Goal: Task Accomplishment & Management: Use online tool/utility

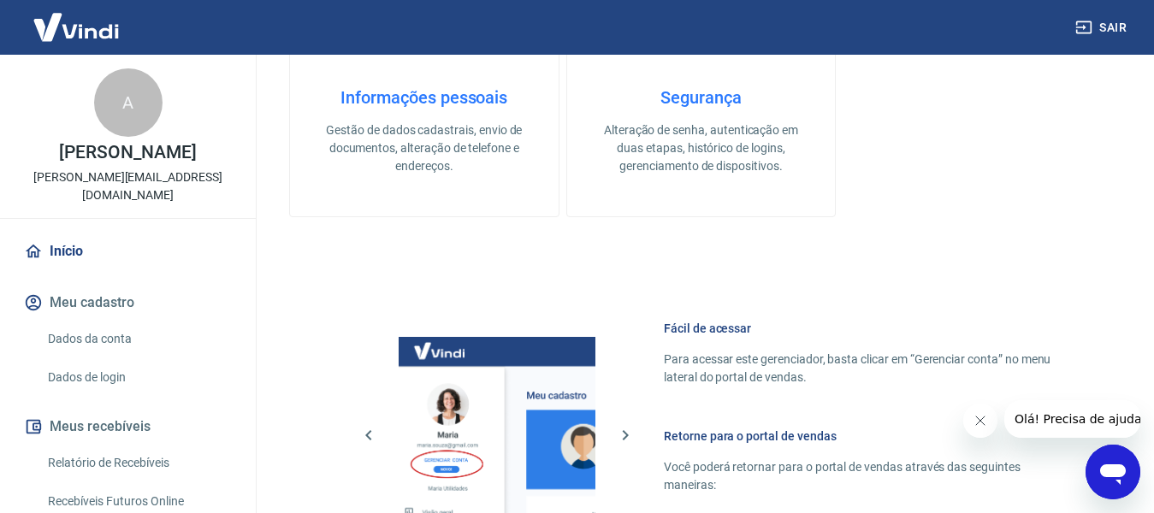
scroll to position [684, 0]
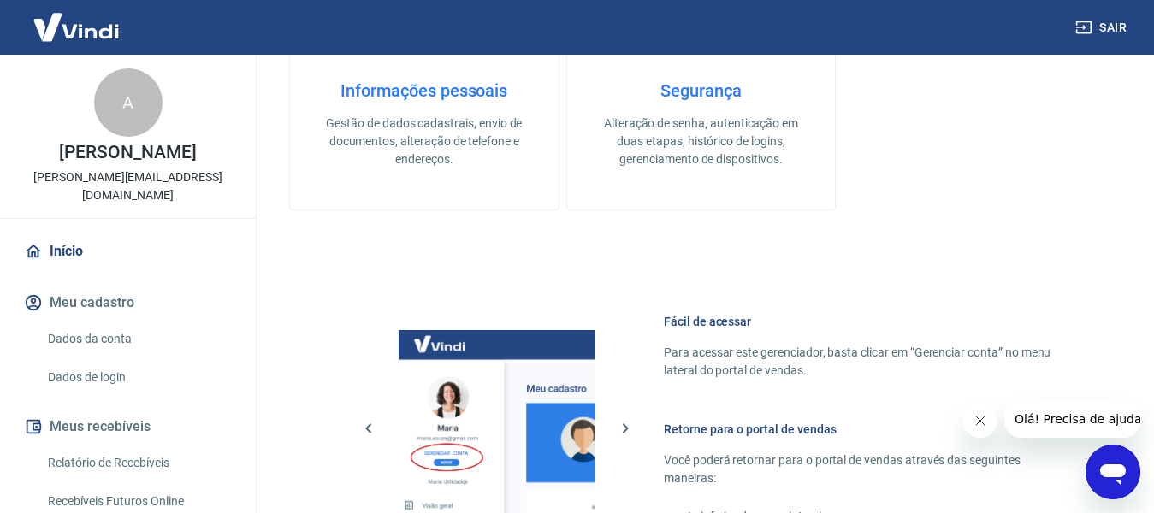
click at [137, 457] on link "Relatório de Recebíveis" at bounding box center [138, 463] width 194 height 35
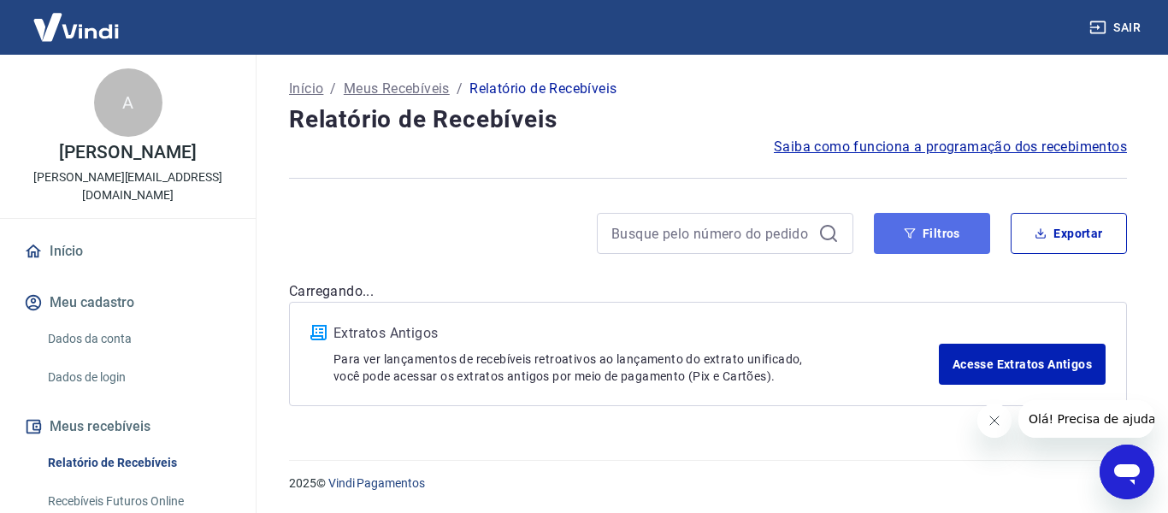
click at [936, 242] on button "Filtros" at bounding box center [932, 233] width 116 height 41
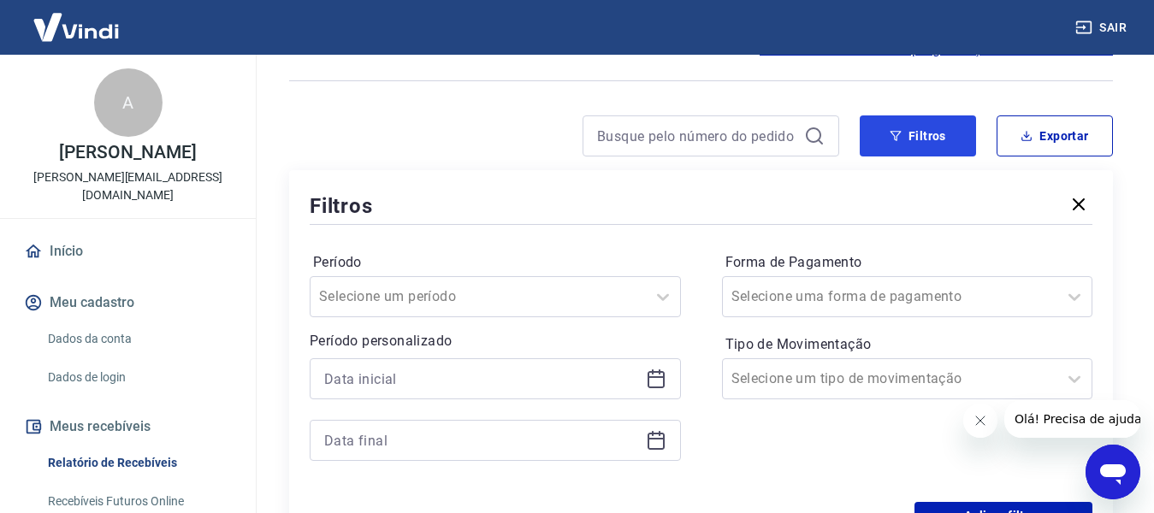
scroll to position [171, 0]
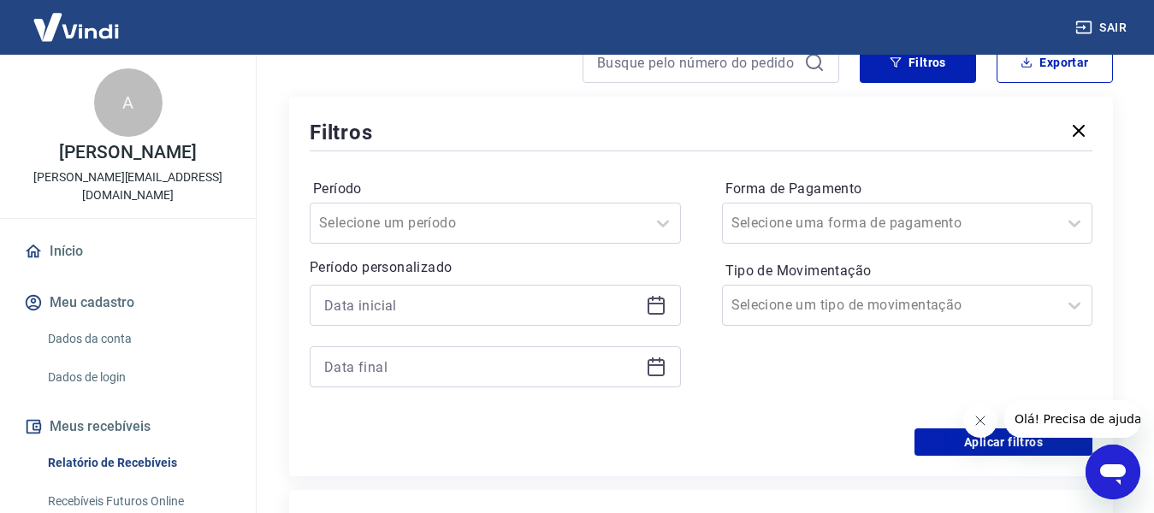
click at [656, 301] on icon at bounding box center [656, 305] width 21 height 21
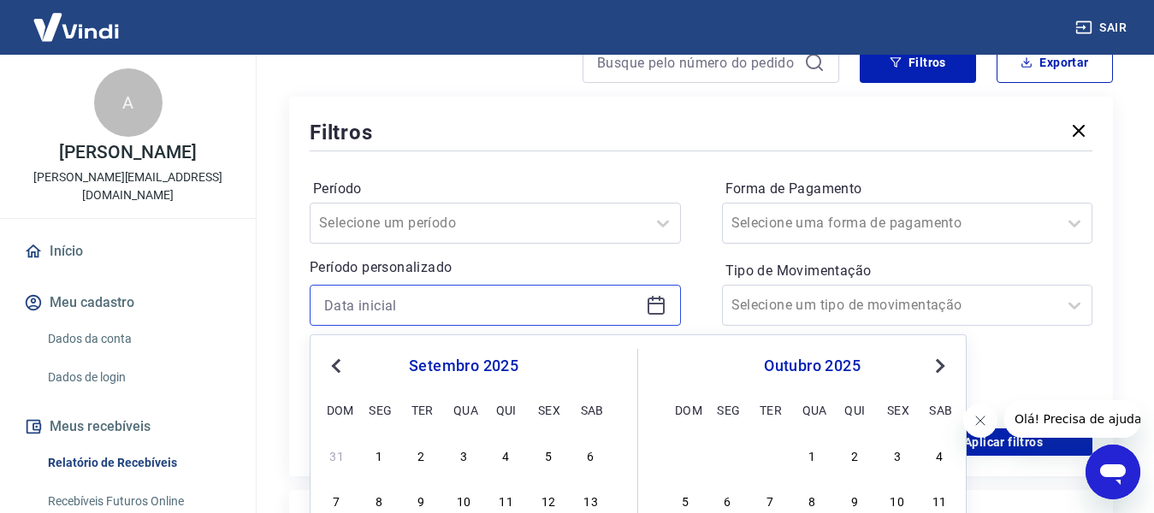
scroll to position [428, 0]
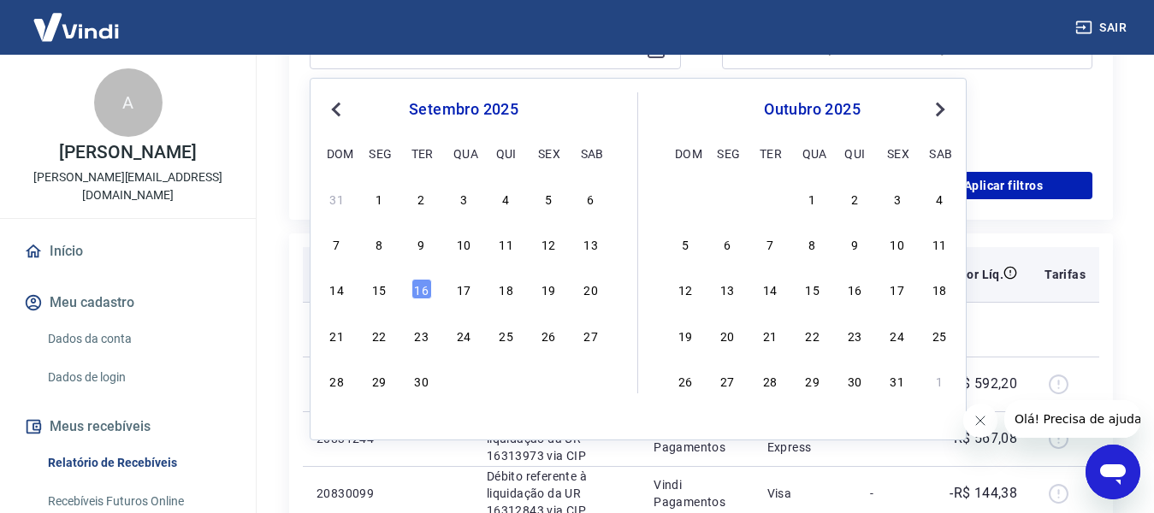
click at [384, 287] on div "15" at bounding box center [379, 289] width 21 height 21
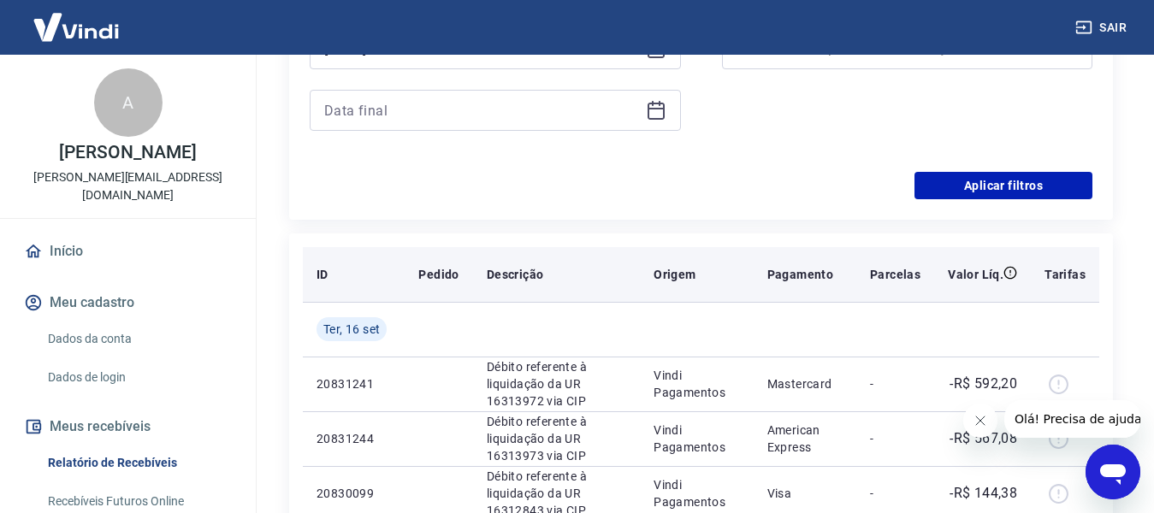
type input "[DATE]"
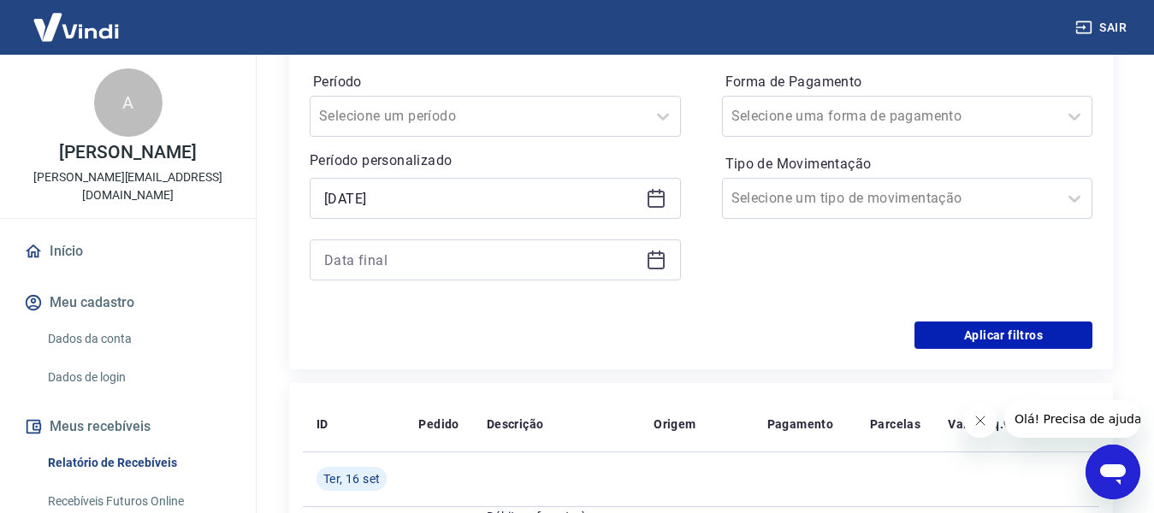
scroll to position [257, 0]
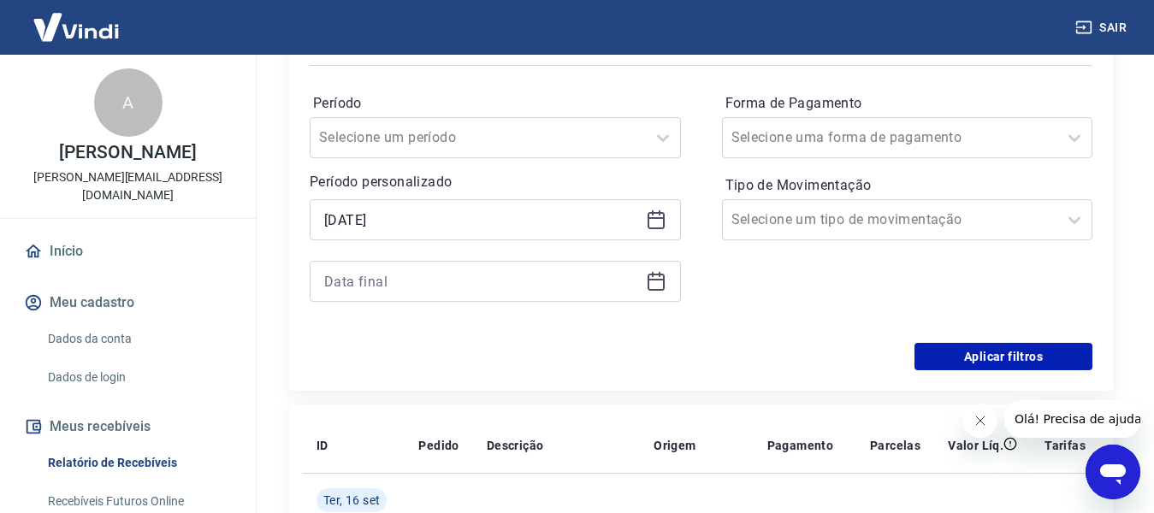
click at [652, 288] on icon at bounding box center [656, 281] width 21 height 21
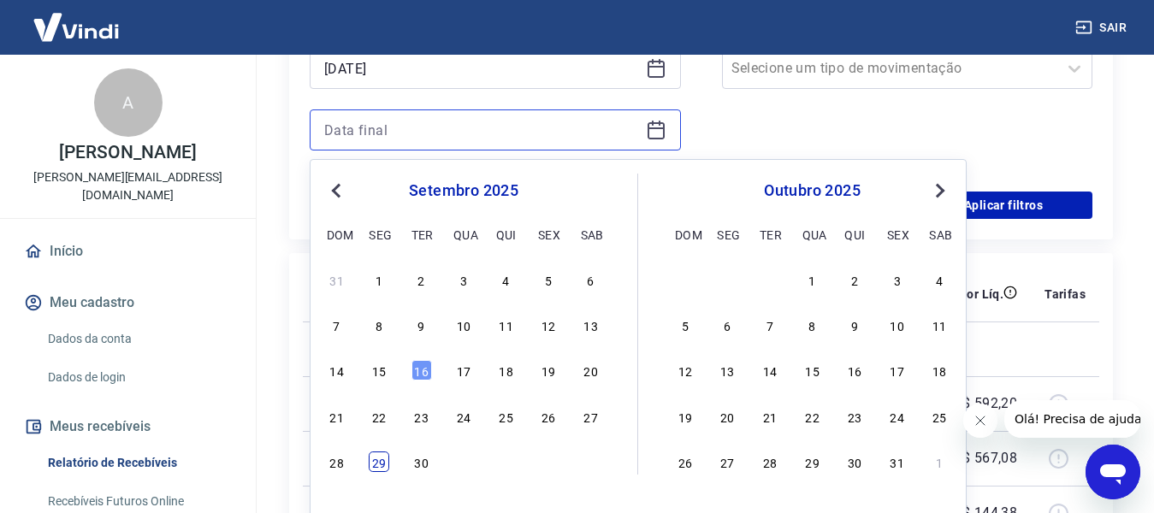
scroll to position [428, 0]
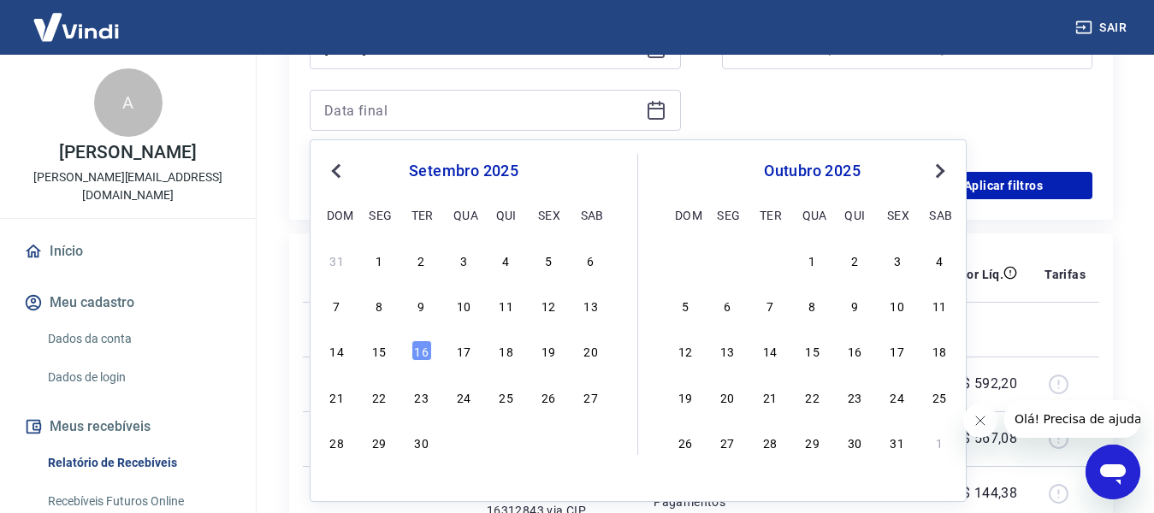
click at [378, 368] on div "31 1 2 3 4 5 6 7 8 9 10 11 12 13 14 15 16 17 18 19 20 21 22 23 24 25 26 27 28 2…" at bounding box center [463, 350] width 279 height 207
drag, startPoint x: 380, startPoint y: 358, endPoint x: 399, endPoint y: 351, distance: 20.0
click at [380, 358] on div "15" at bounding box center [379, 350] width 21 height 21
type input "[DATE]"
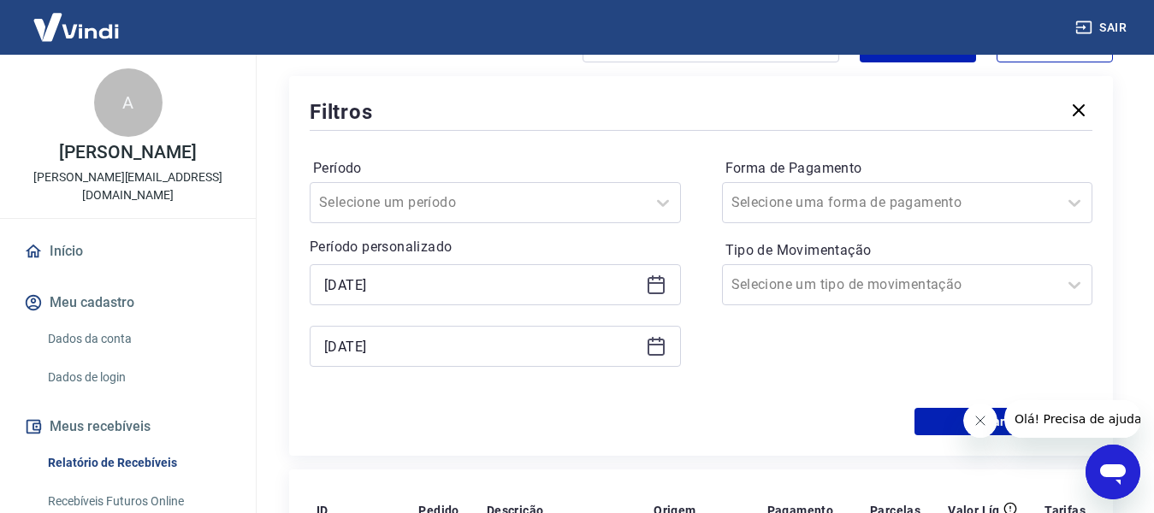
scroll to position [171, 0]
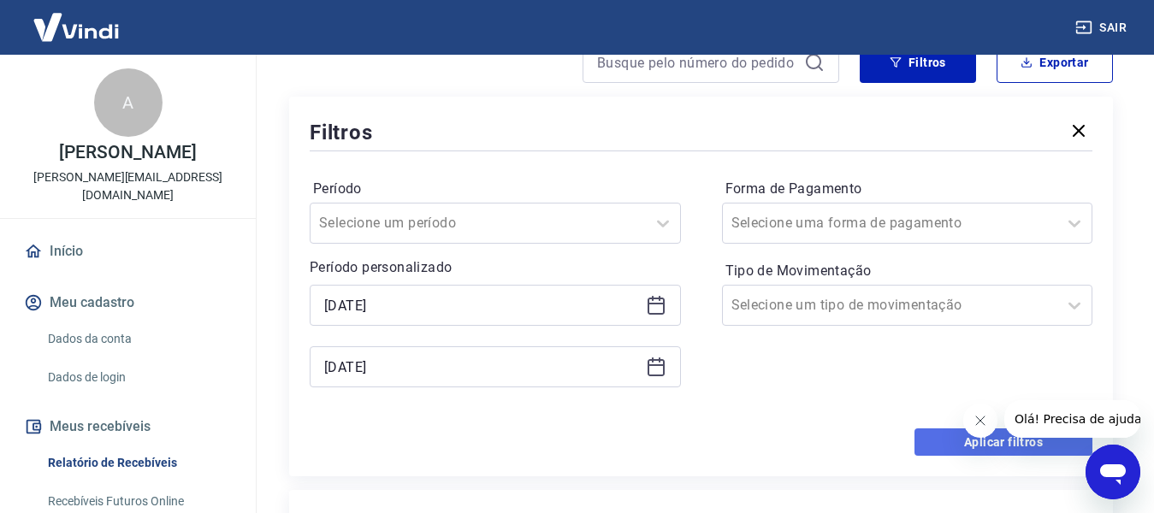
click at [932, 443] on button "Aplicar filtros" at bounding box center [1003, 442] width 178 height 27
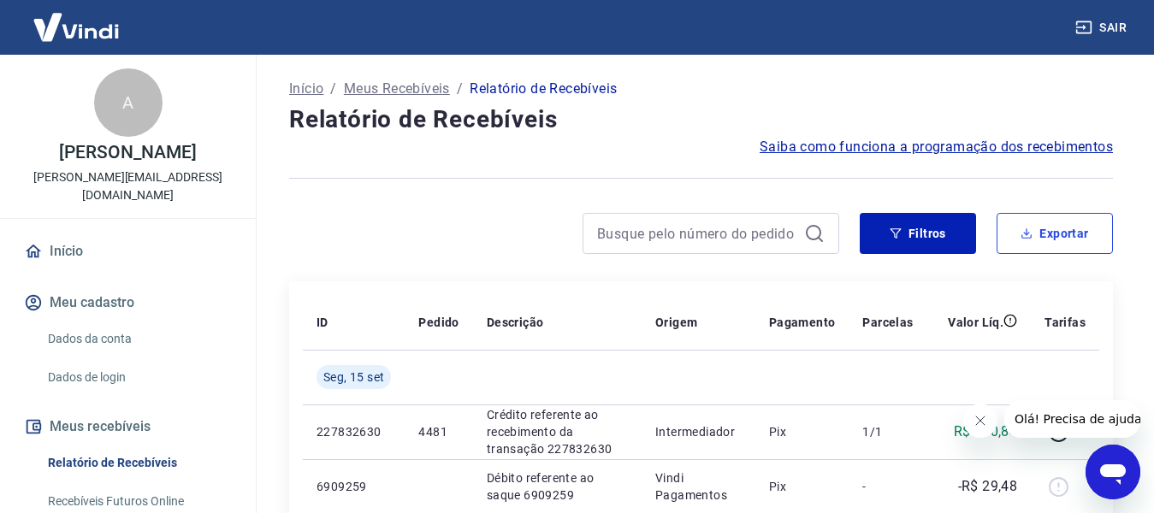
drag, startPoint x: 1044, startPoint y: 243, endPoint x: 434, endPoint y: 235, distance: 610.8
click at [1044, 243] on button "Exportar" at bounding box center [1055, 233] width 116 height 41
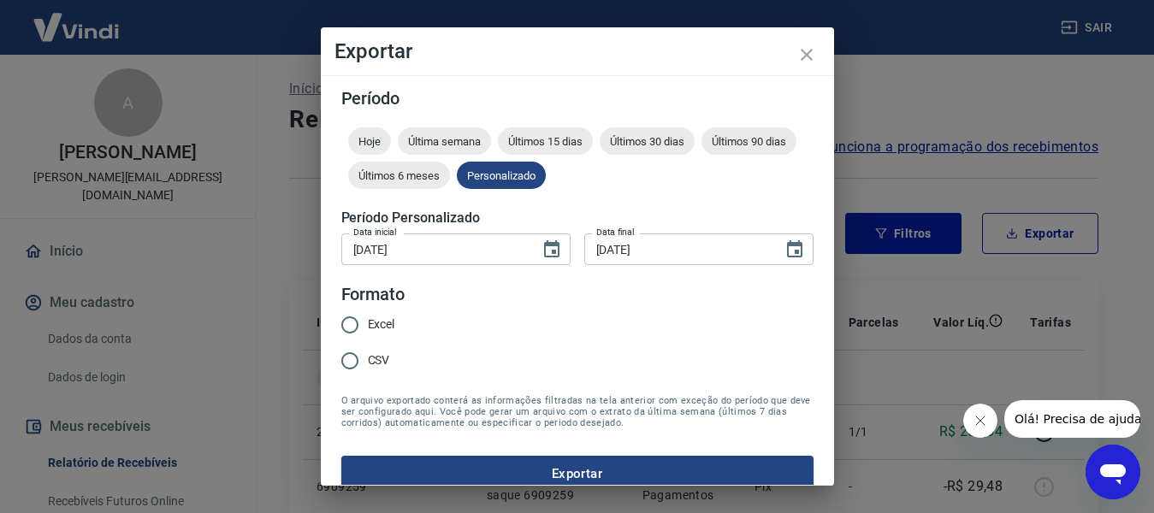
type input "[DATE]"
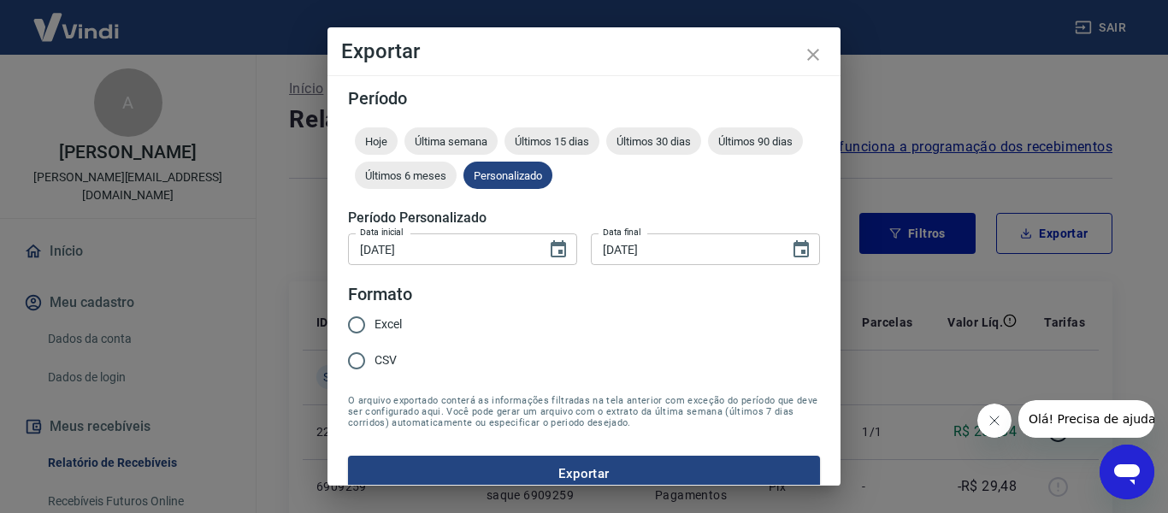
click at [360, 314] on input "Excel" at bounding box center [357, 325] width 36 height 36
radio input "true"
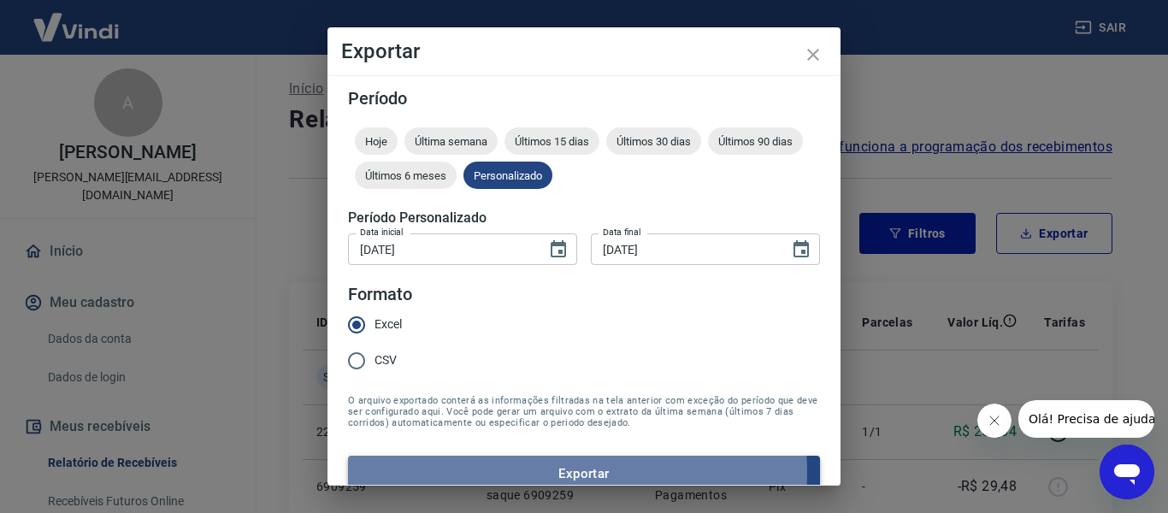
click at [527, 473] on button "Exportar" at bounding box center [584, 474] width 472 height 36
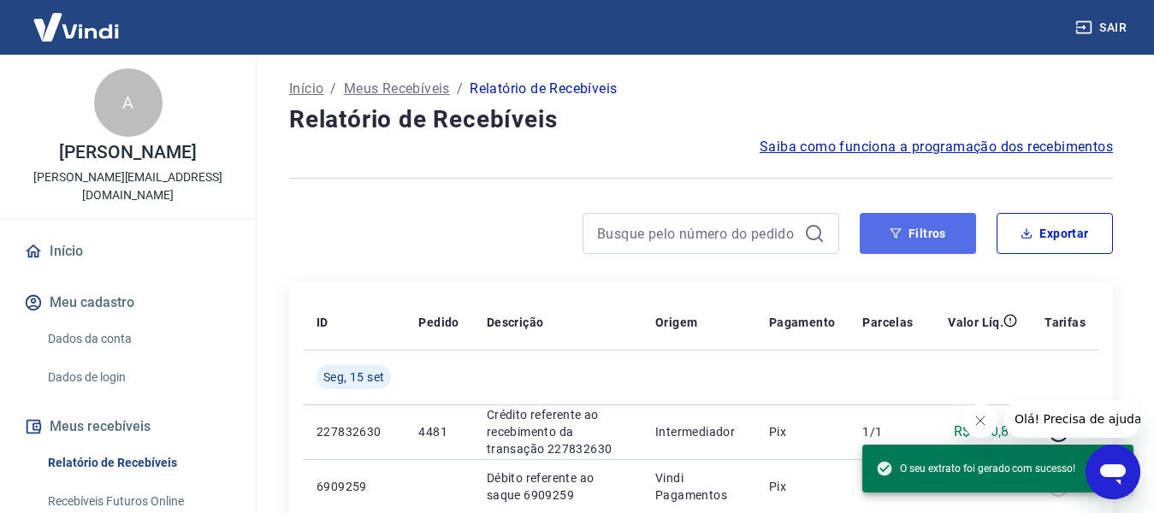
click at [908, 233] on button "Filtros" at bounding box center [918, 233] width 116 height 41
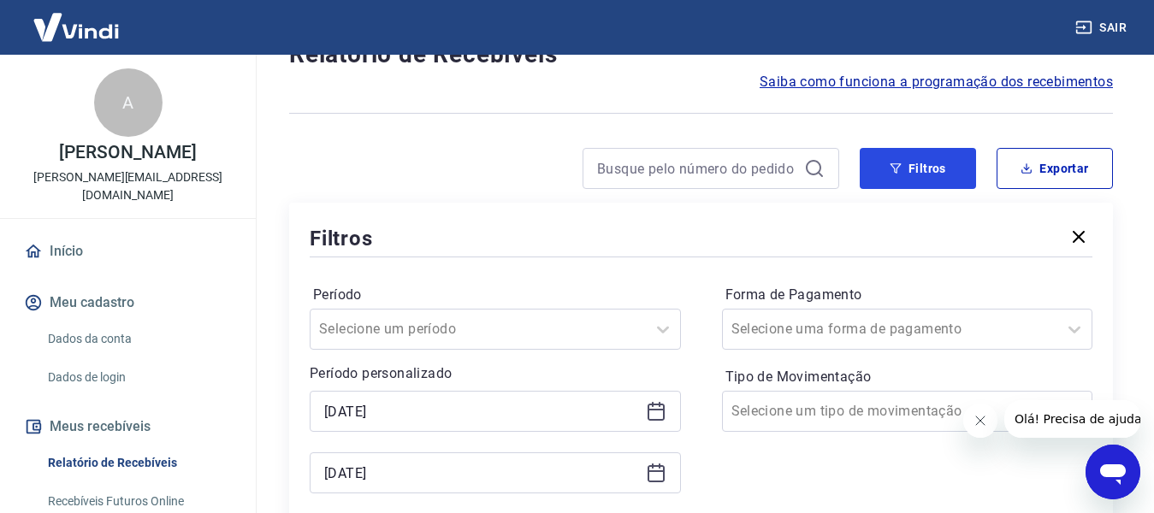
scroll to position [171, 0]
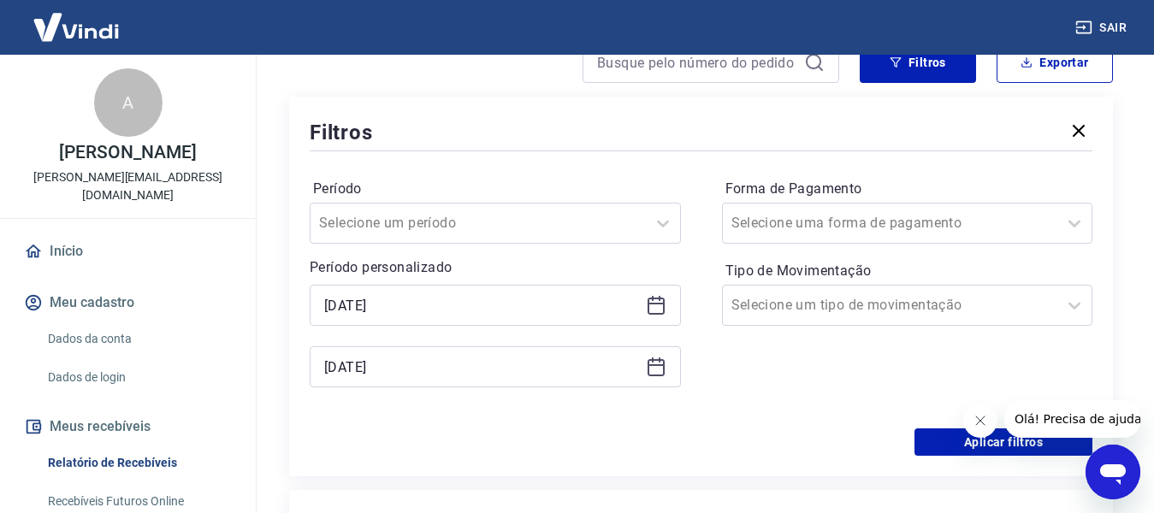
click at [650, 314] on icon at bounding box center [656, 306] width 17 height 17
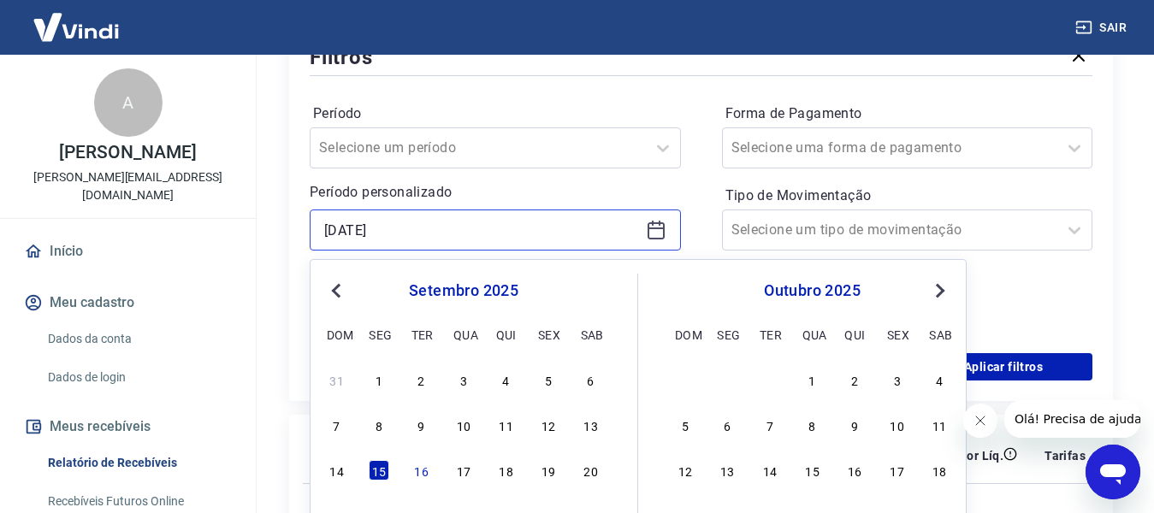
scroll to position [257, 0]
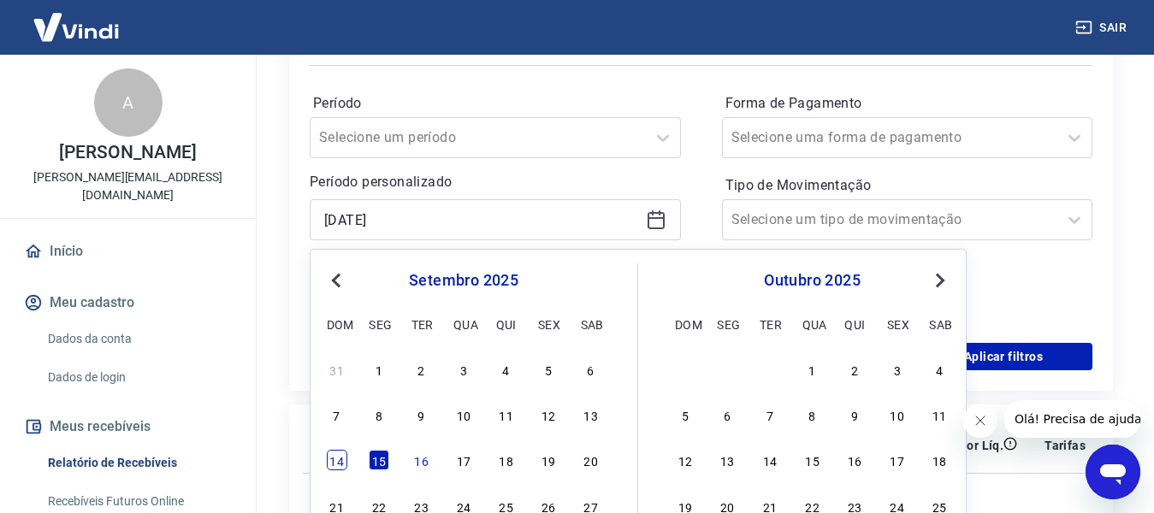
click at [345, 453] on div "14" at bounding box center [337, 460] width 21 height 21
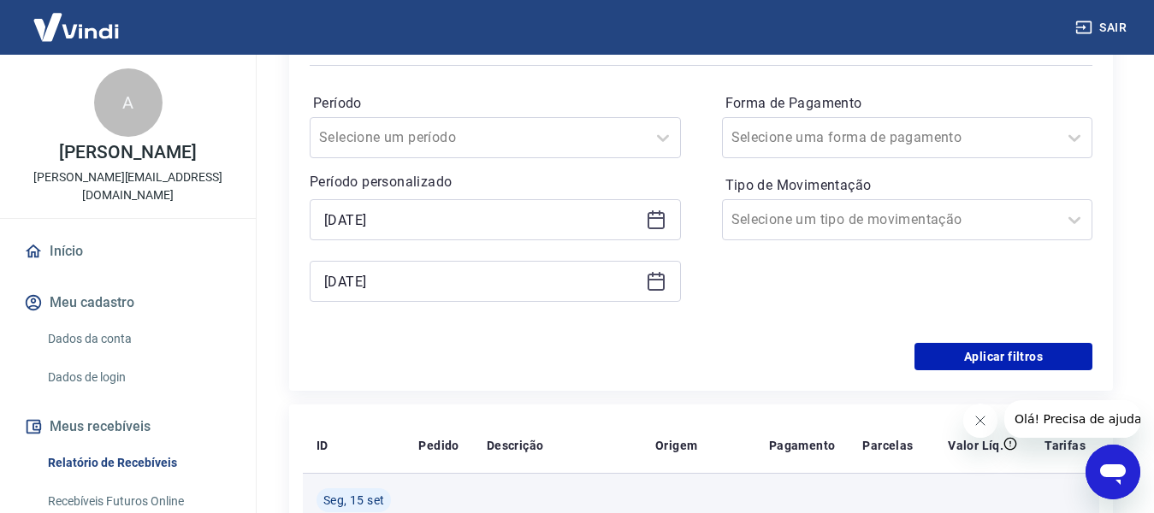
type input "[DATE]"
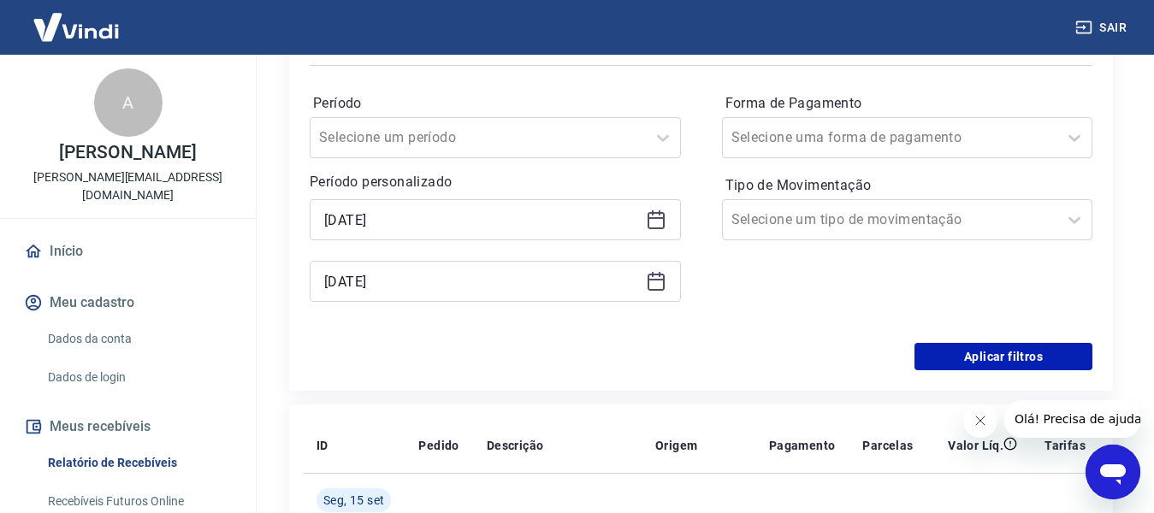
click at [652, 277] on icon at bounding box center [656, 281] width 21 height 21
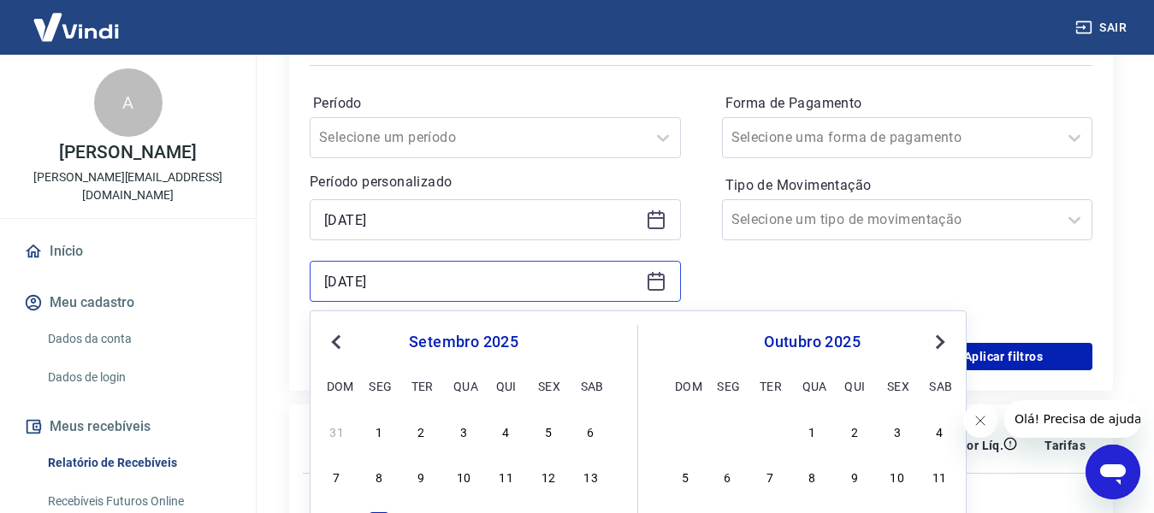
scroll to position [428, 0]
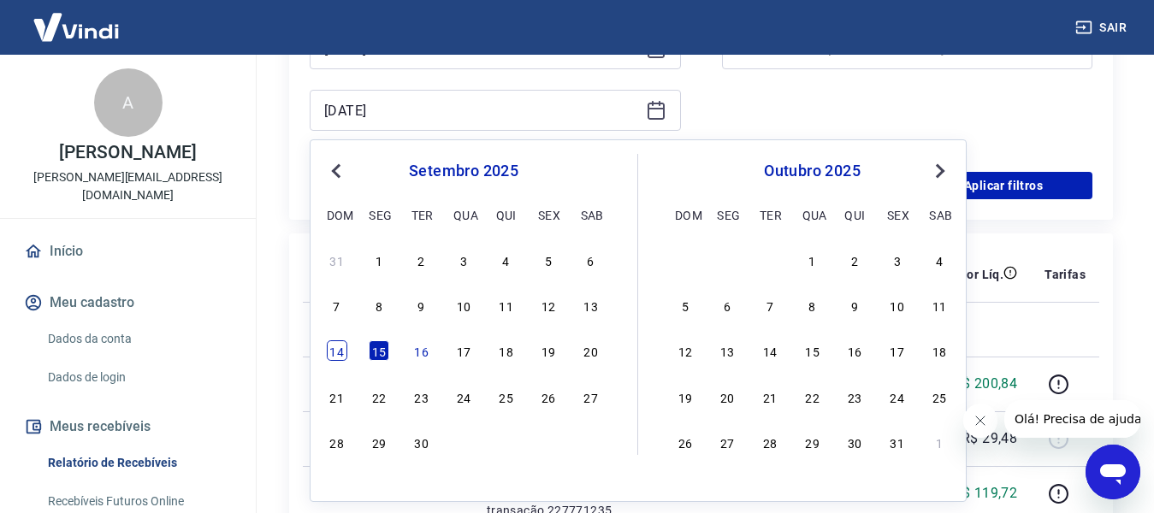
click at [338, 348] on div "14" at bounding box center [337, 350] width 21 height 21
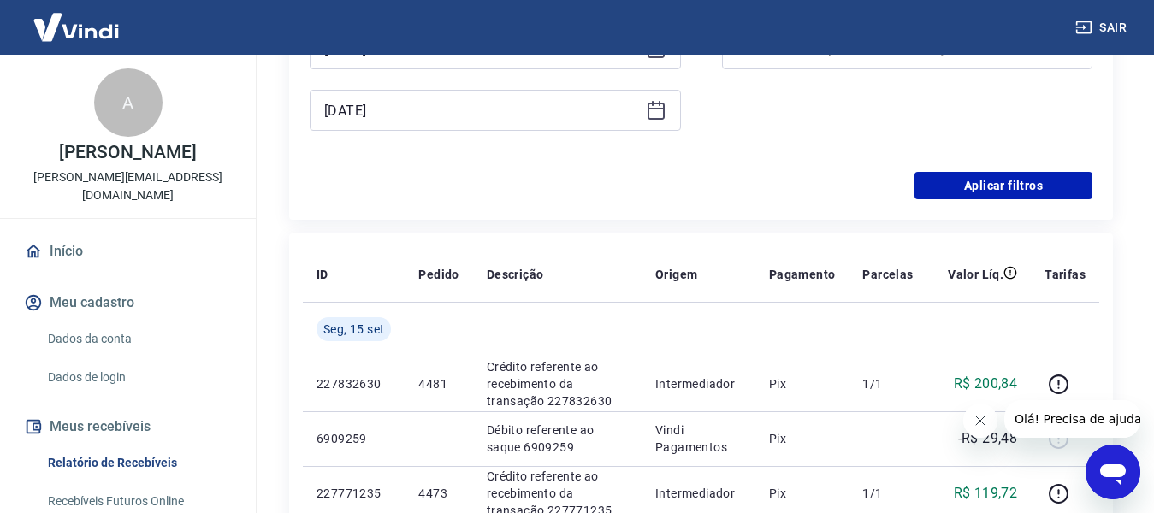
type input "[DATE]"
click at [1007, 190] on button "Aplicar filtros" at bounding box center [1003, 185] width 178 height 27
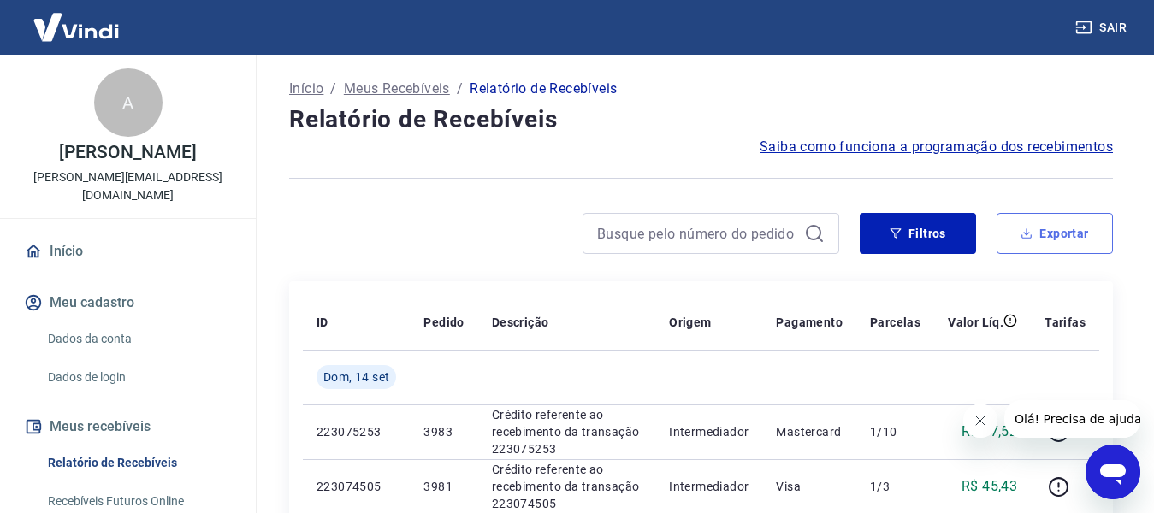
click at [1038, 247] on button "Exportar" at bounding box center [1055, 233] width 116 height 41
type input "[DATE]"
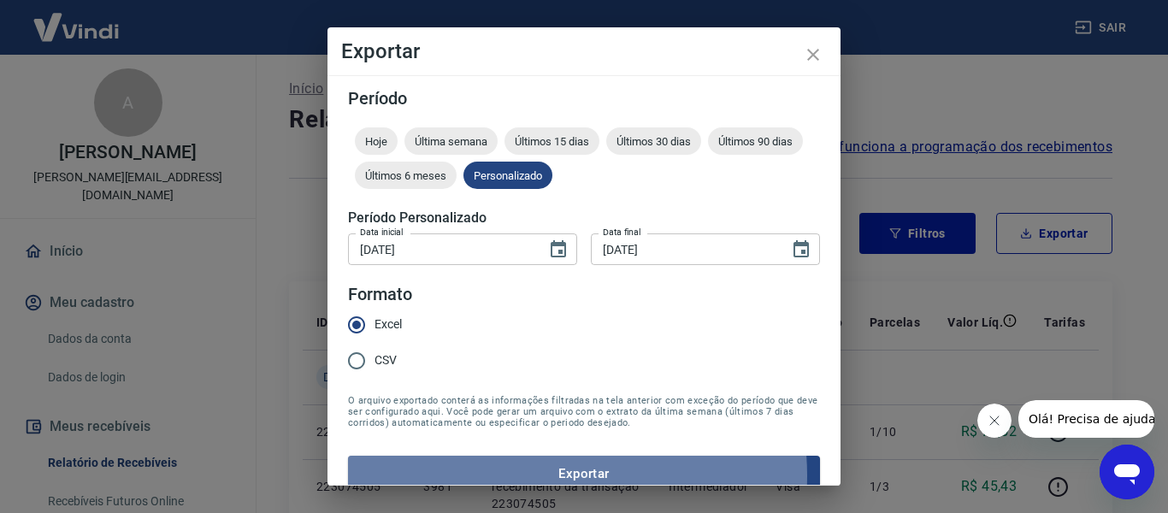
drag, startPoint x: 548, startPoint y: 476, endPoint x: 555, endPoint y: 468, distance: 10.3
click at [549, 475] on button "Exportar" at bounding box center [584, 474] width 472 height 36
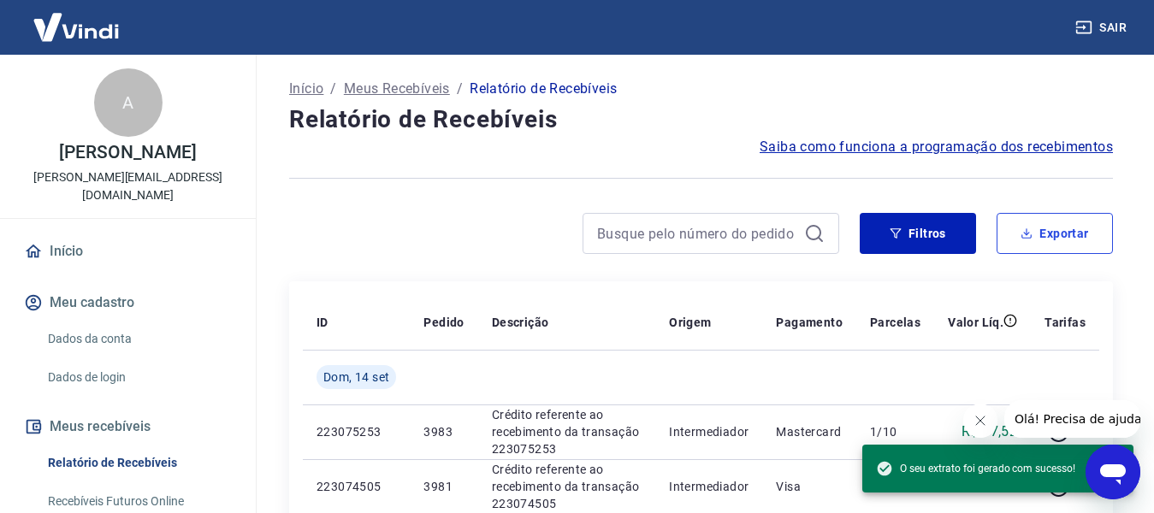
drag, startPoint x: 1009, startPoint y: 240, endPoint x: 990, endPoint y: 245, distance: 19.5
click at [1009, 240] on button "Exportar" at bounding box center [1055, 233] width 116 height 41
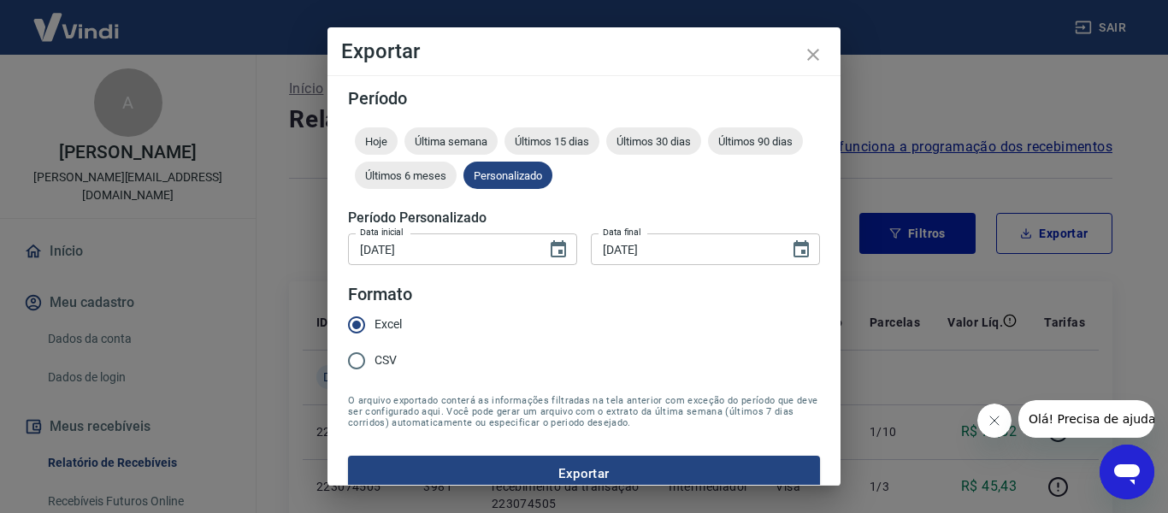
click at [318, 320] on div "Exportar Período Hoje Última semana Últimos 15 dias Últimos 30 dias Últimos 90 …" at bounding box center [584, 256] width 1168 height 513
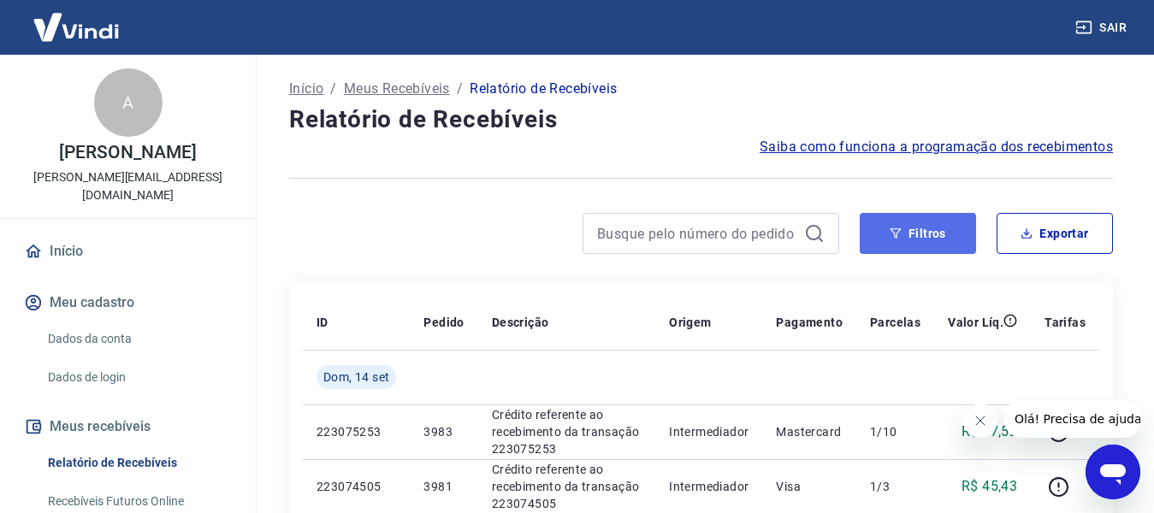
click at [916, 246] on button "Filtros" at bounding box center [918, 233] width 116 height 41
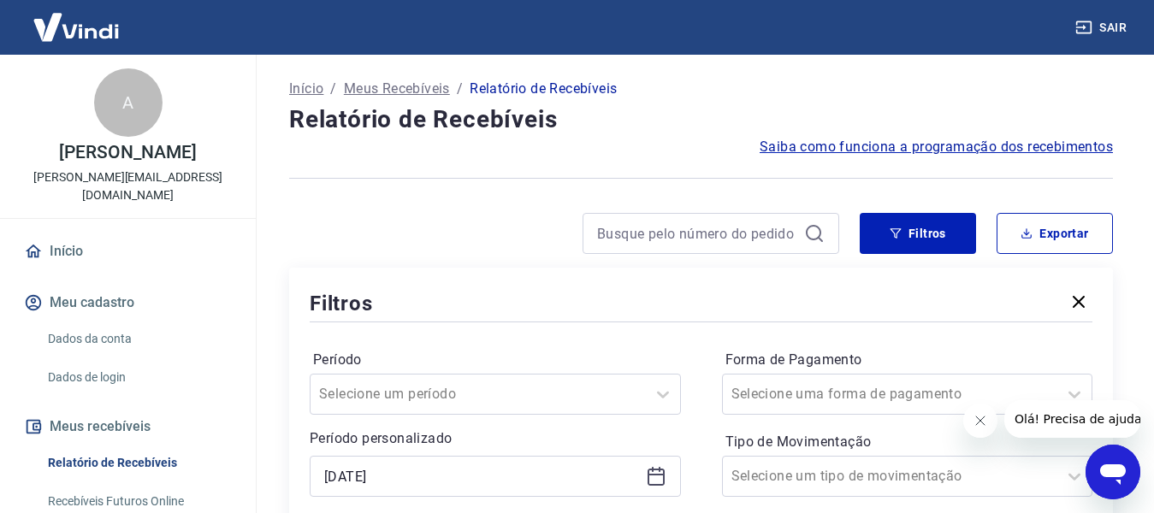
click at [648, 485] on icon at bounding box center [656, 476] width 21 height 21
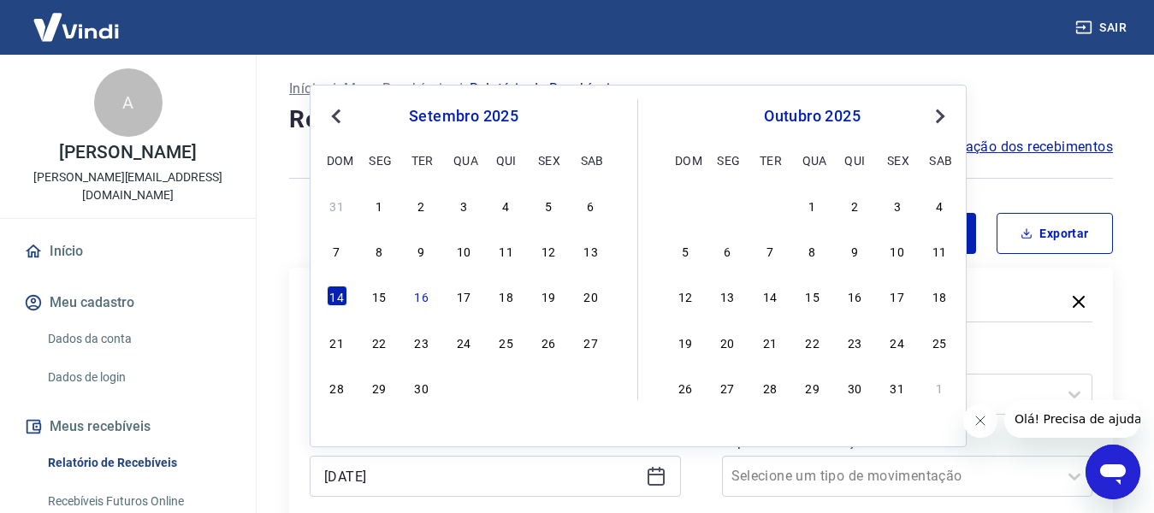
click at [592, 247] on div "13" at bounding box center [591, 250] width 21 height 21
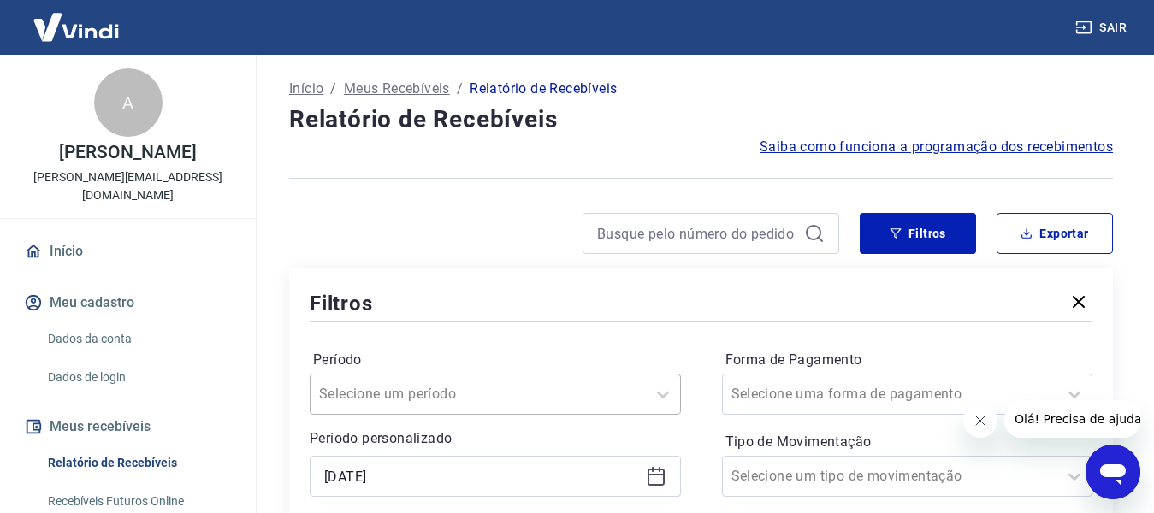
type input "[DATE]"
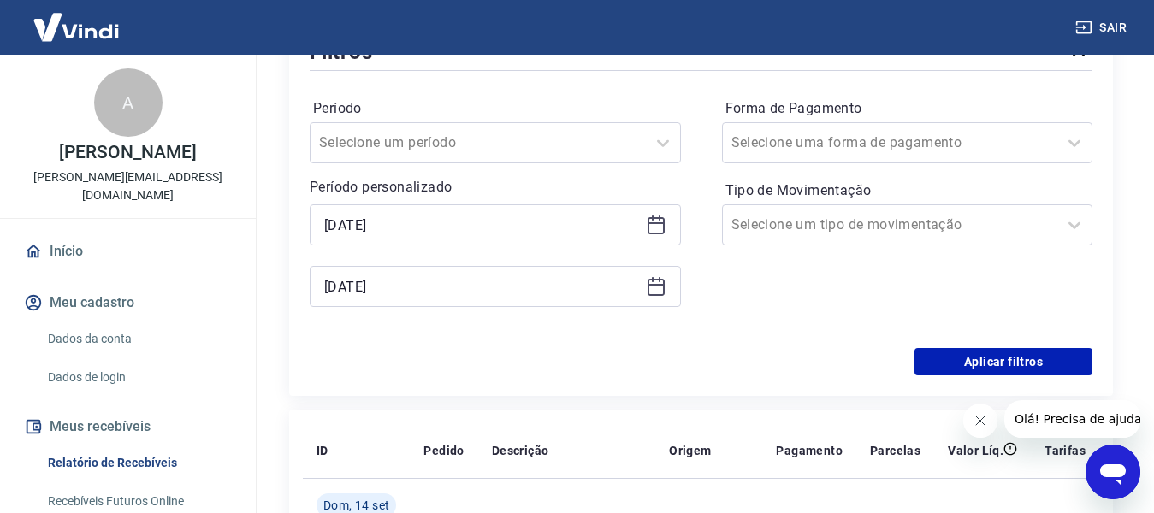
scroll to position [257, 0]
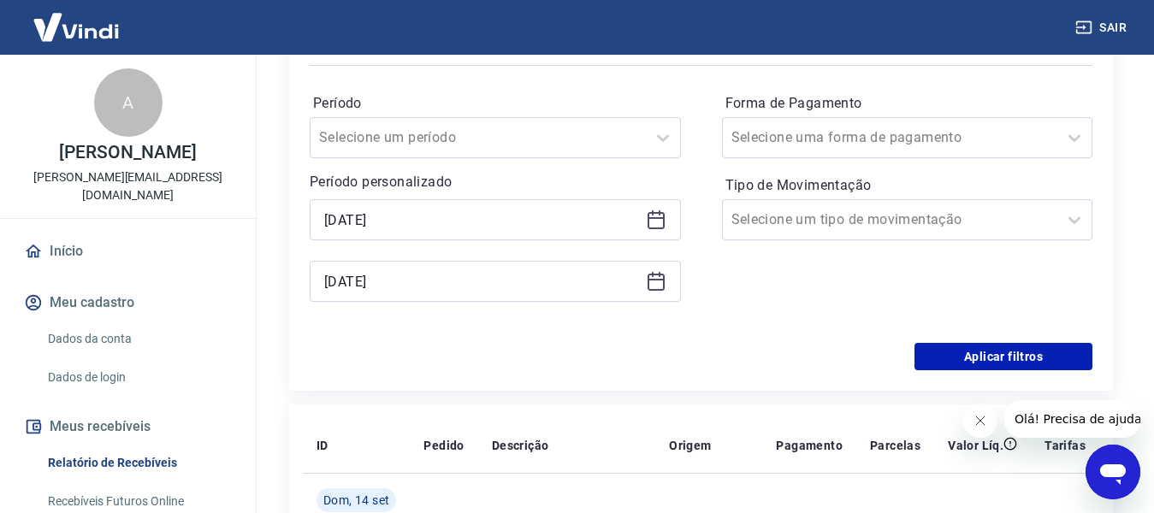
click at [647, 295] on div "[DATE]" at bounding box center [495, 281] width 371 height 41
click at [653, 283] on icon at bounding box center [656, 281] width 21 height 21
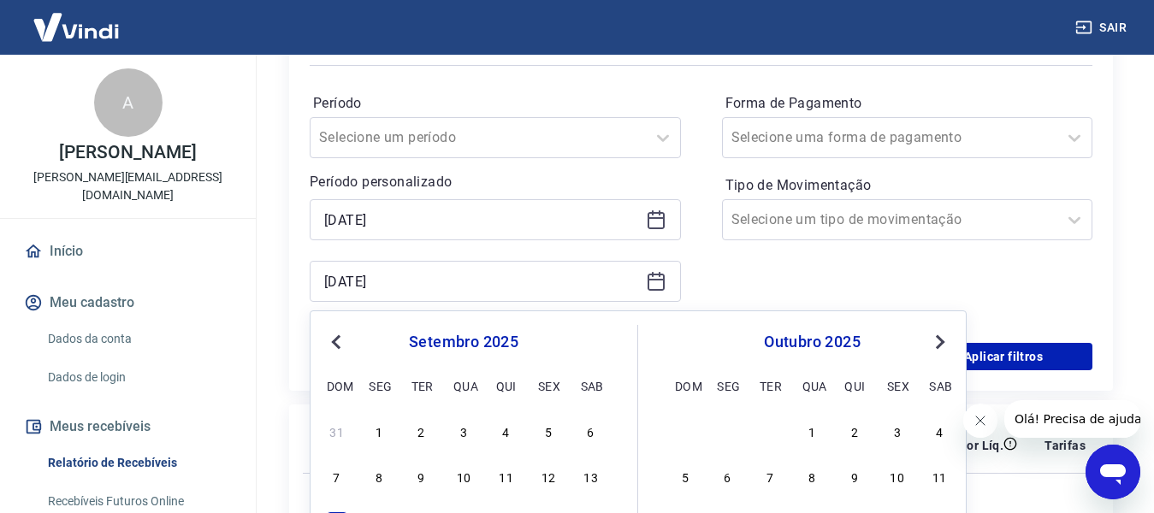
click at [577, 479] on div "7 8 9 10 11 12 13" at bounding box center [463, 476] width 279 height 25
click at [589, 477] on div "13" at bounding box center [591, 476] width 21 height 21
type input "[DATE]"
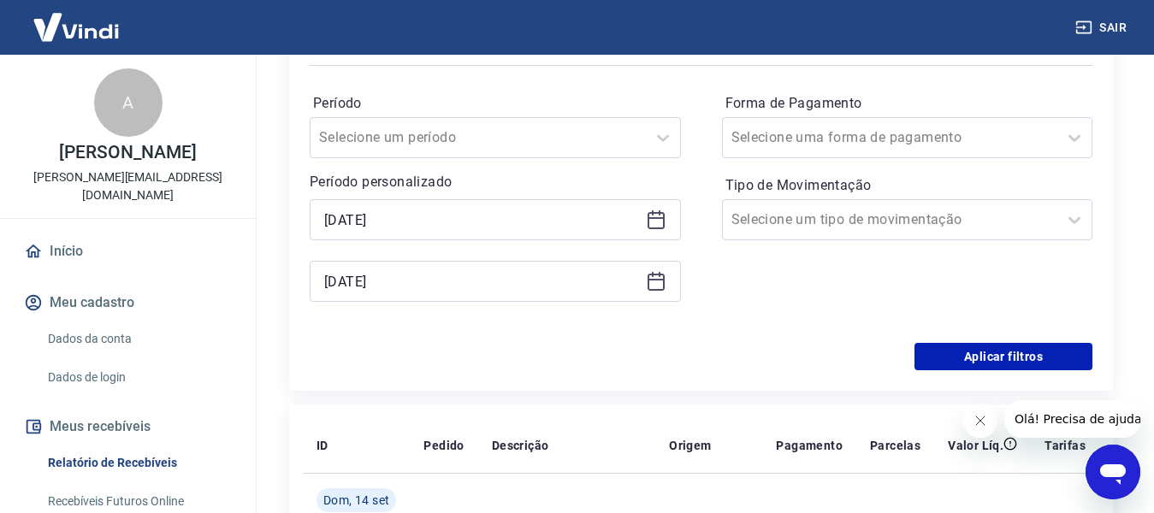
click at [606, 359] on div "Aplicar filtros" at bounding box center [701, 356] width 783 height 27
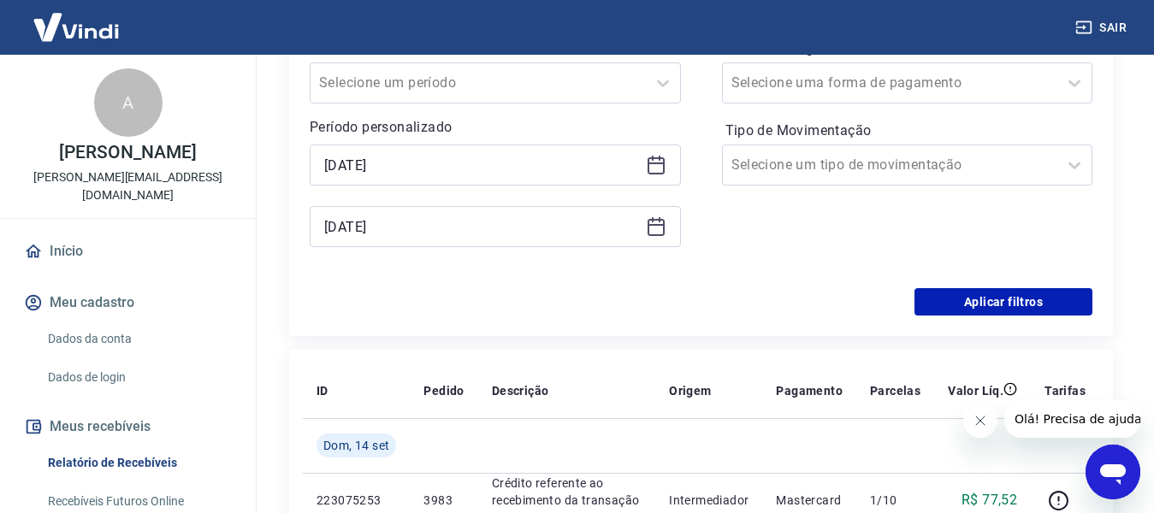
scroll to position [342, 0]
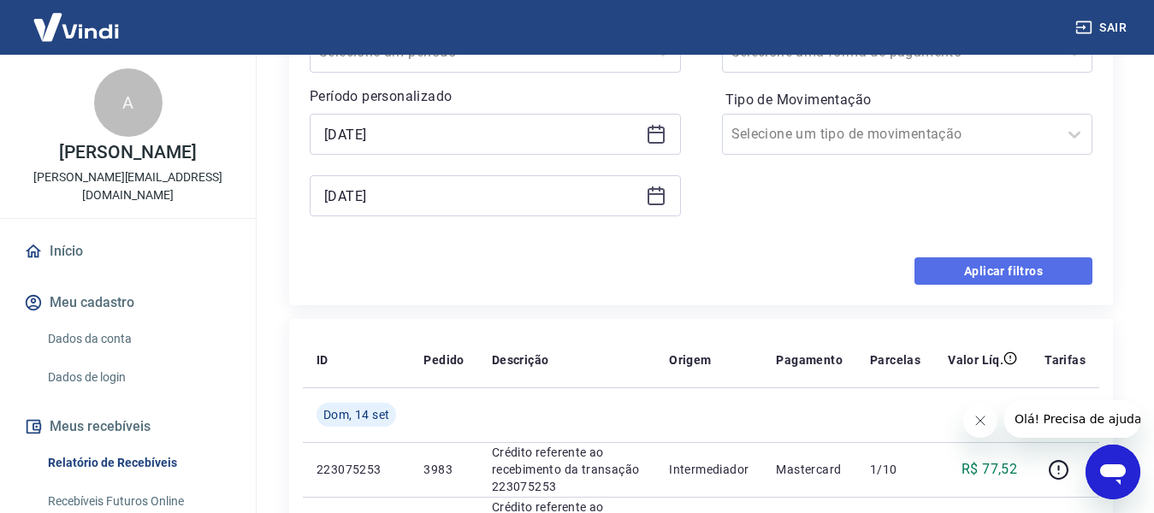
click at [959, 273] on button "Aplicar filtros" at bounding box center [1003, 270] width 178 height 27
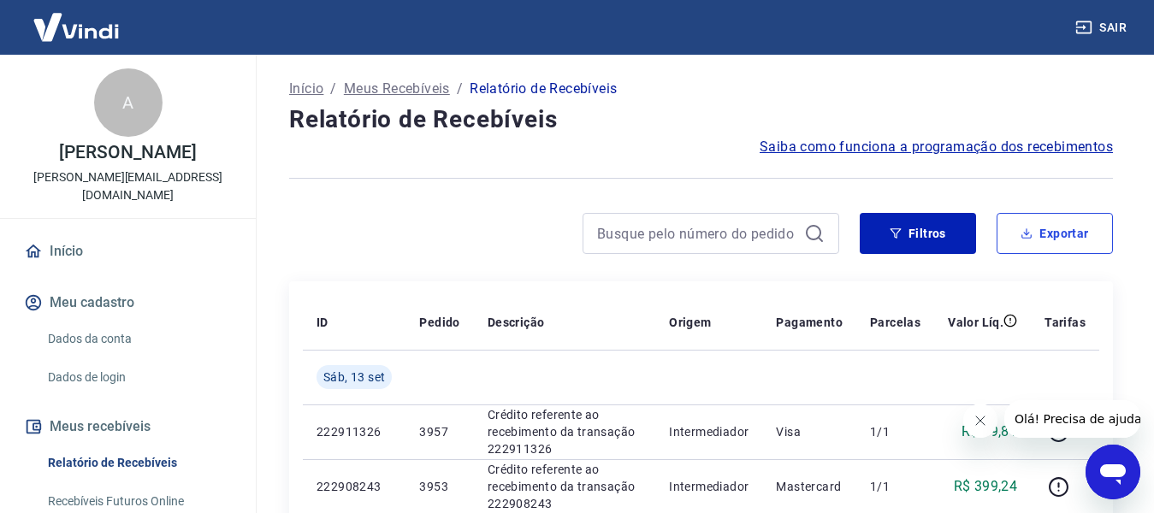
click at [1039, 242] on button "Exportar" at bounding box center [1055, 233] width 116 height 41
type input "[DATE]"
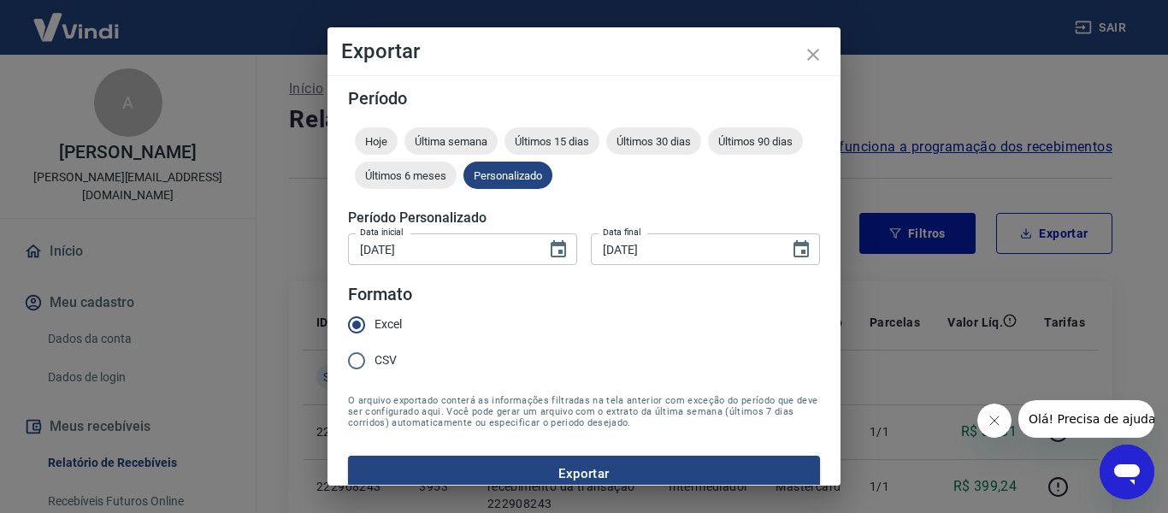
click at [599, 471] on button "Exportar" at bounding box center [584, 474] width 472 height 36
